Goal: Task Accomplishment & Management: Complete application form

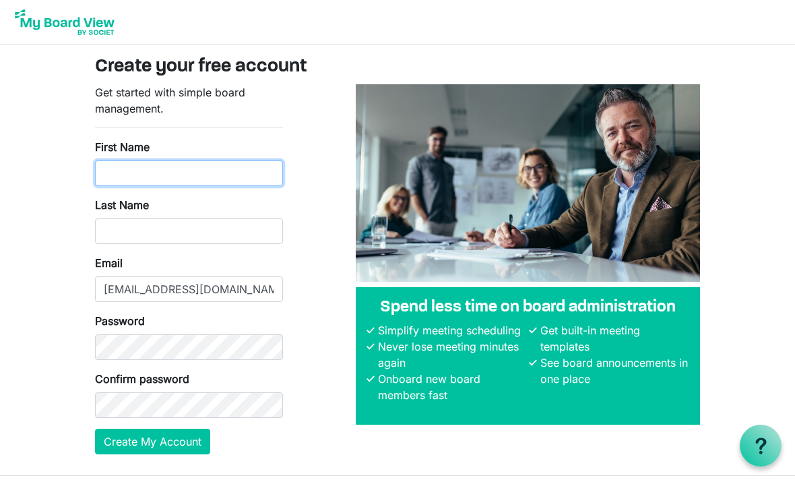
click at [119, 173] on input "First Name" at bounding box center [189, 173] width 188 height 26
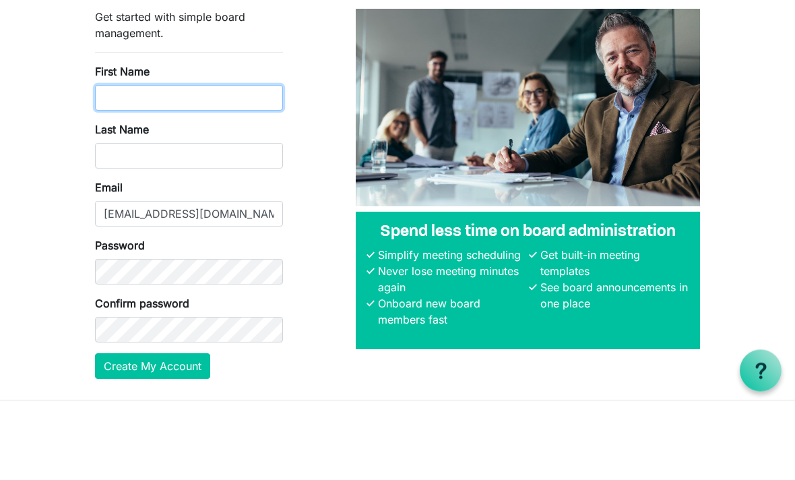
type input "Betty"
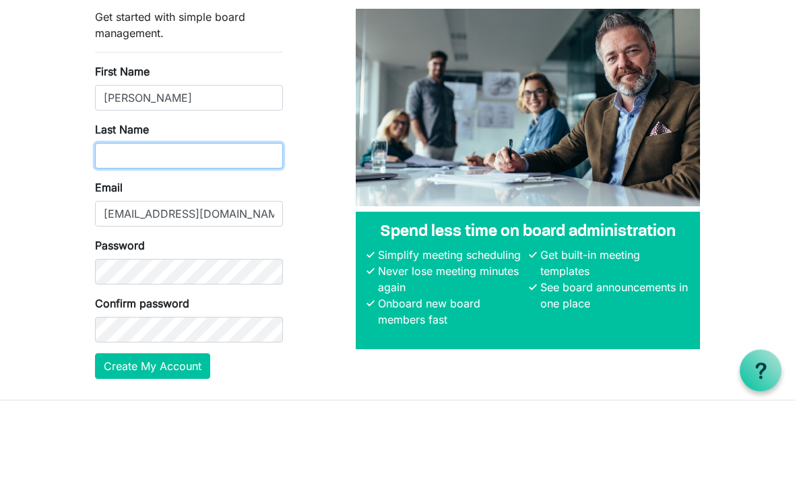
type input "Tedesco"
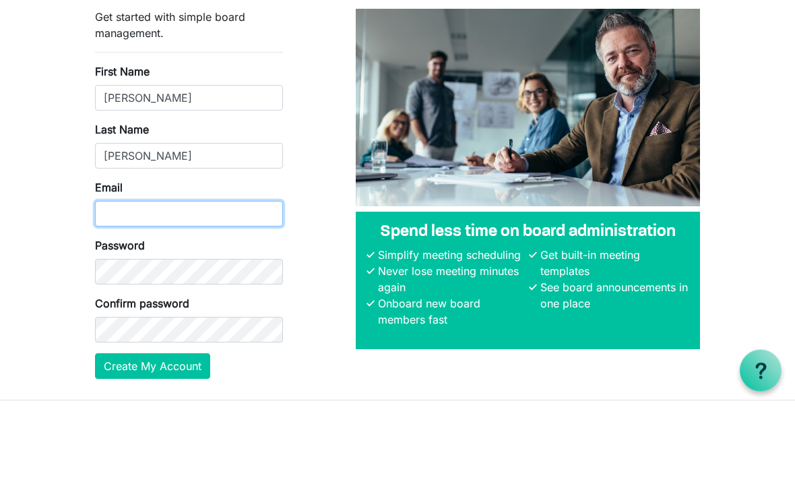
type input "bettybtedesco@gmail.com"
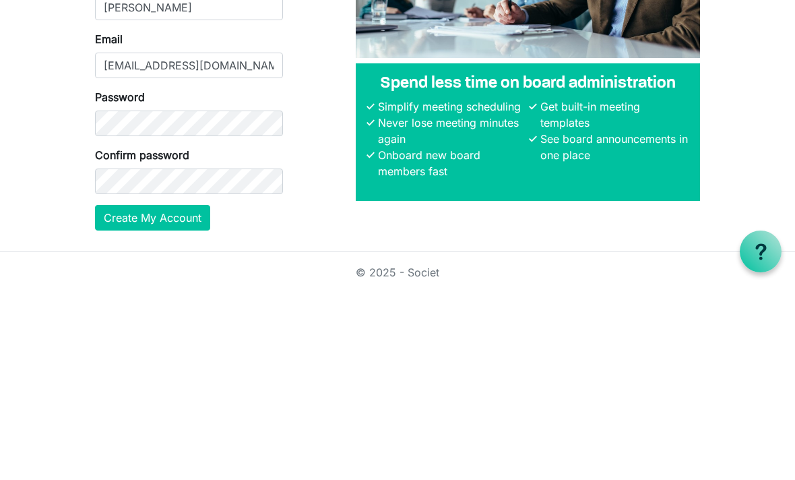
scroll to position [36, 0]
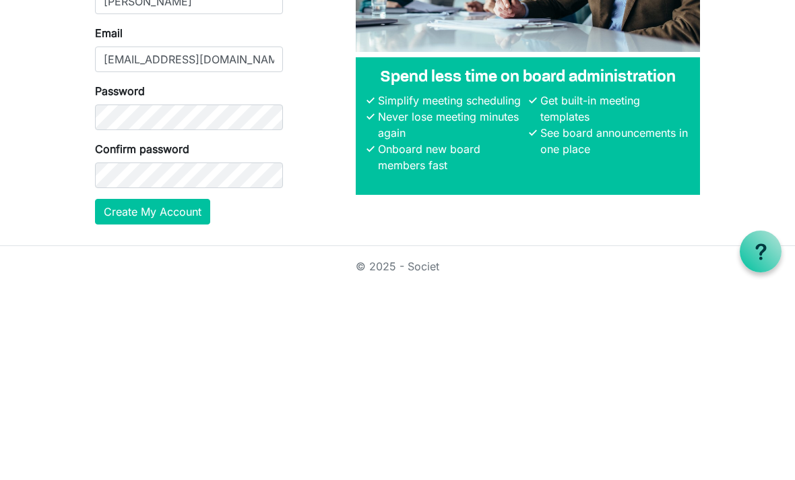
click at [104, 393] on button "Create My Account" at bounding box center [152, 406] width 115 height 26
click at [190, 405] on button "Create My Account" at bounding box center [152, 406] width 115 height 26
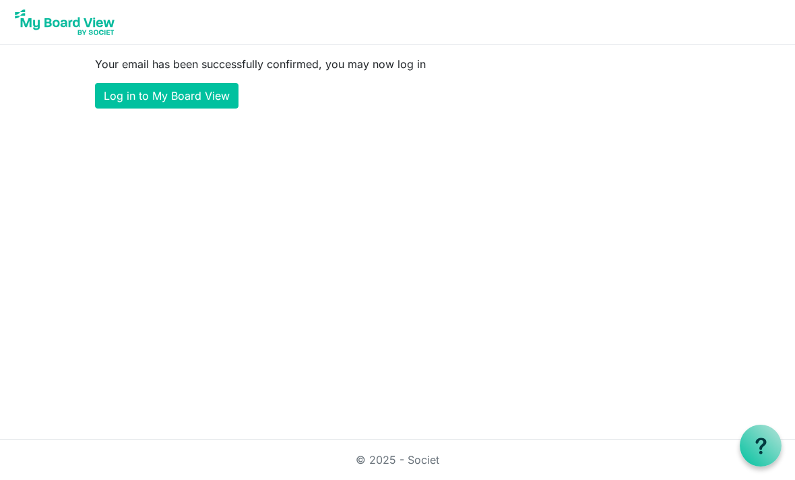
click at [115, 94] on link "Log in to My Board View" at bounding box center [167, 96] width 144 height 26
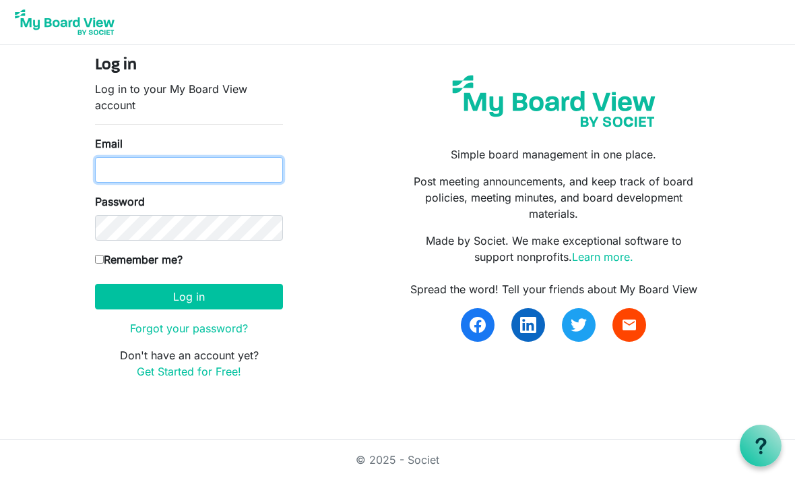
type input "bettybtedesco@gmail.com"
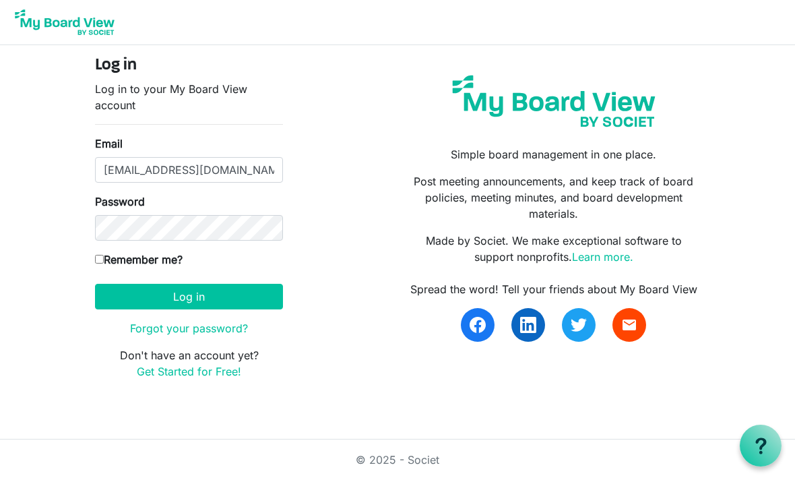
click at [189, 296] on button "Log in" at bounding box center [189, 297] width 188 height 26
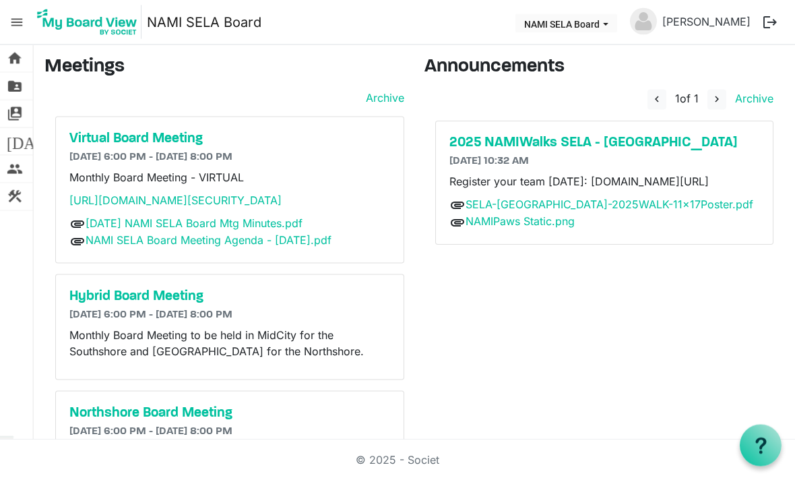
click at [630, 139] on h5 "2025 NAMIWalks SELA - [GEOGRAPHIC_DATA]" at bounding box center [604, 143] width 310 height 16
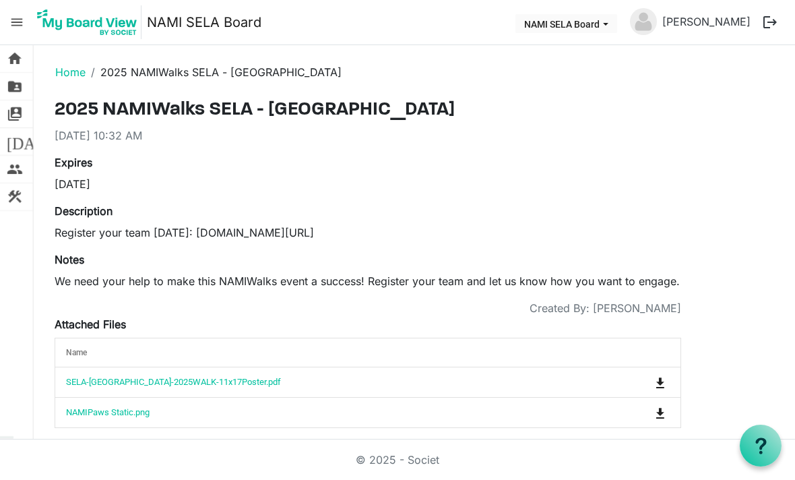
click at [59, 22] on img at bounding box center [87, 22] width 108 height 34
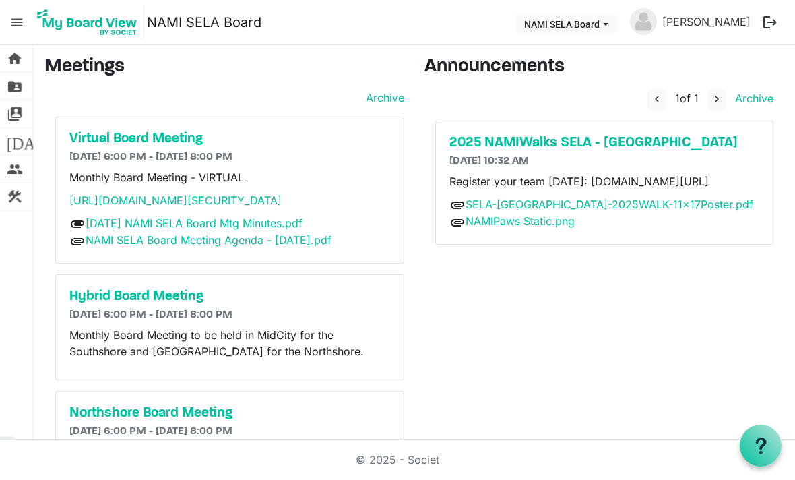
click at [14, 55] on span "home" at bounding box center [15, 58] width 16 height 27
click at [18, 60] on span "home" at bounding box center [15, 58] width 16 height 27
click at [659, 211] on link "SELA-[GEOGRAPHIC_DATA]-2025WALK-11x17Poster.pdf" at bounding box center [610, 203] width 288 height 13
